Goal: Task Accomplishment & Management: Manage account settings

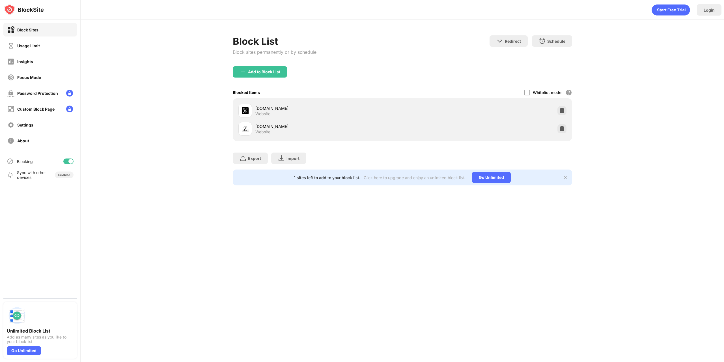
click at [563, 109] on img at bounding box center [562, 111] width 6 height 6
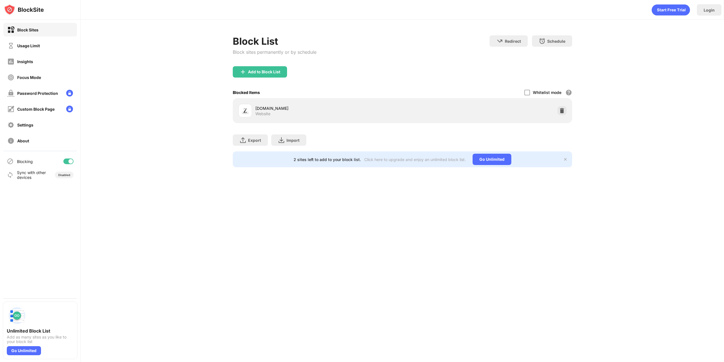
click at [561, 111] on img at bounding box center [562, 111] width 6 height 6
